Goal: Navigation & Orientation: Find specific page/section

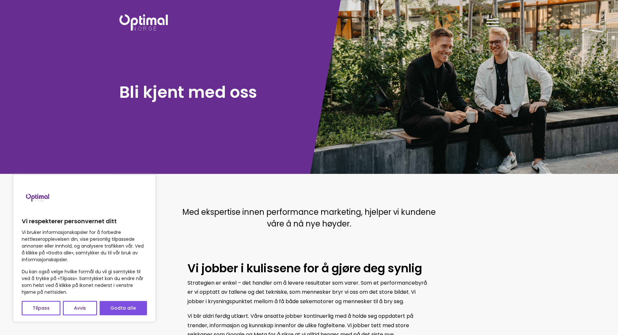
click at [117, 302] on button "Godta alle" at bounding box center [123, 308] width 47 height 14
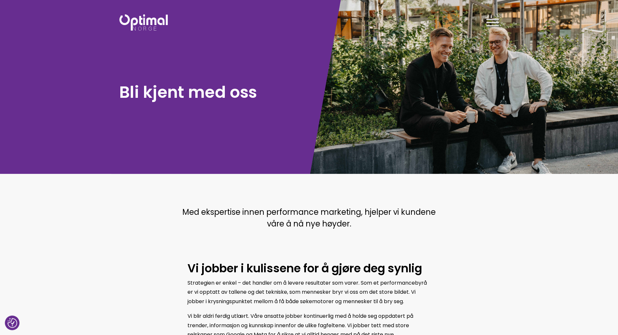
checkbox input "true"
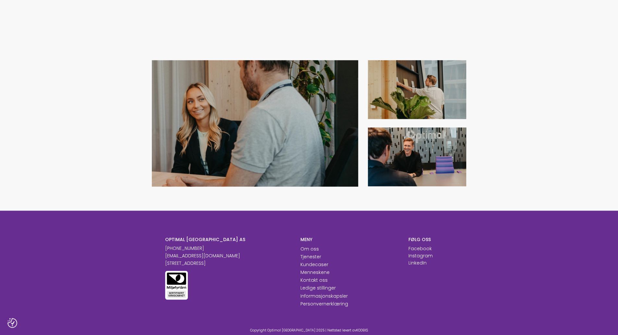
scroll to position [673, 0]
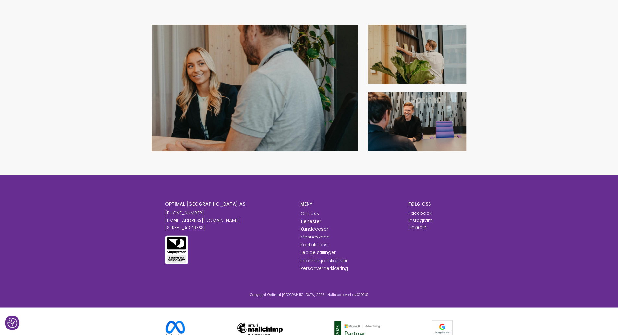
click at [513, 156] on section at bounding box center [309, 87] width 618 height 175
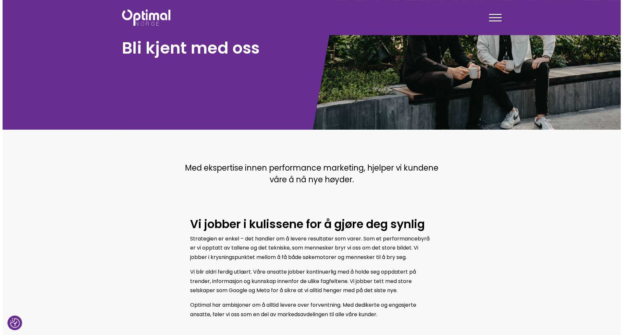
scroll to position [0, 0]
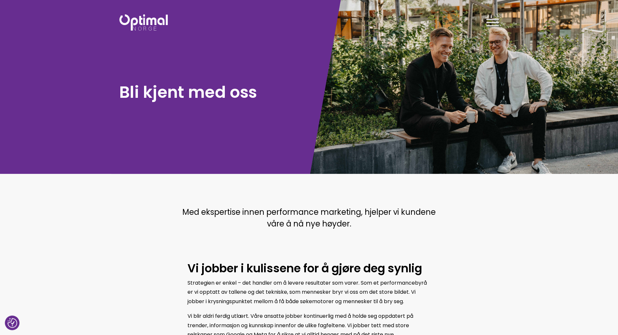
click at [496, 19] on span at bounding box center [492, 19] width 13 height 1
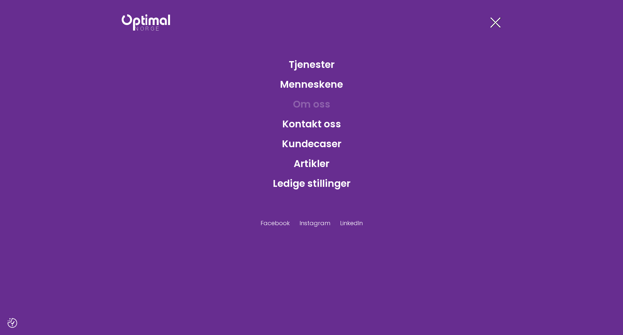
click at [314, 104] on link "Om oss" at bounding box center [312, 103] width 48 height 21
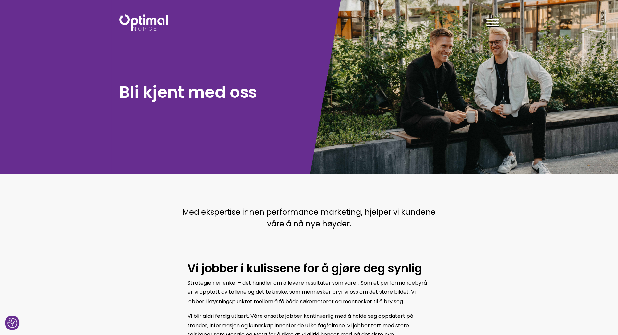
click at [496, 20] on div at bounding box center [492, 24] width 13 height 16
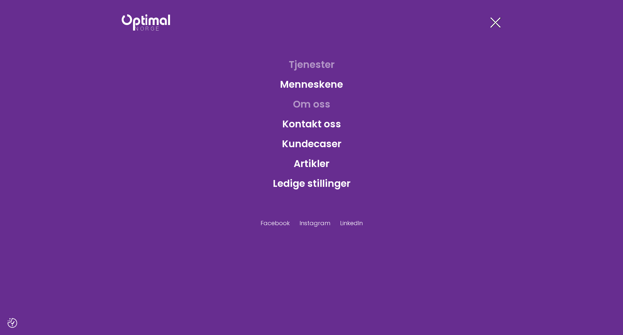
click at [300, 63] on link "Tjenester" at bounding box center [312, 64] width 56 height 21
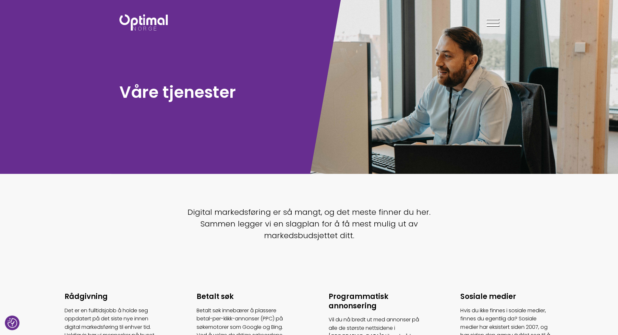
click at [497, 25] on span at bounding box center [492, 25] width 13 height 1
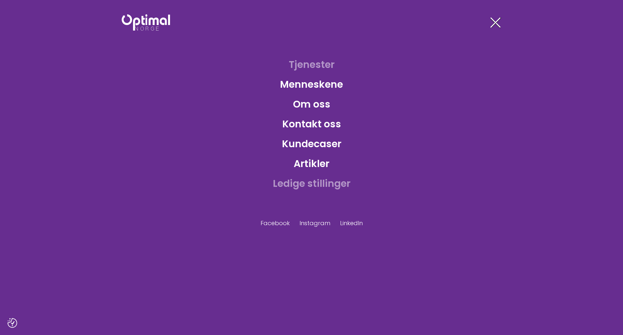
click at [295, 180] on link "Ledige stillinger" at bounding box center [312, 183] width 88 height 21
